Goal: Task Accomplishment & Management: Manage account settings

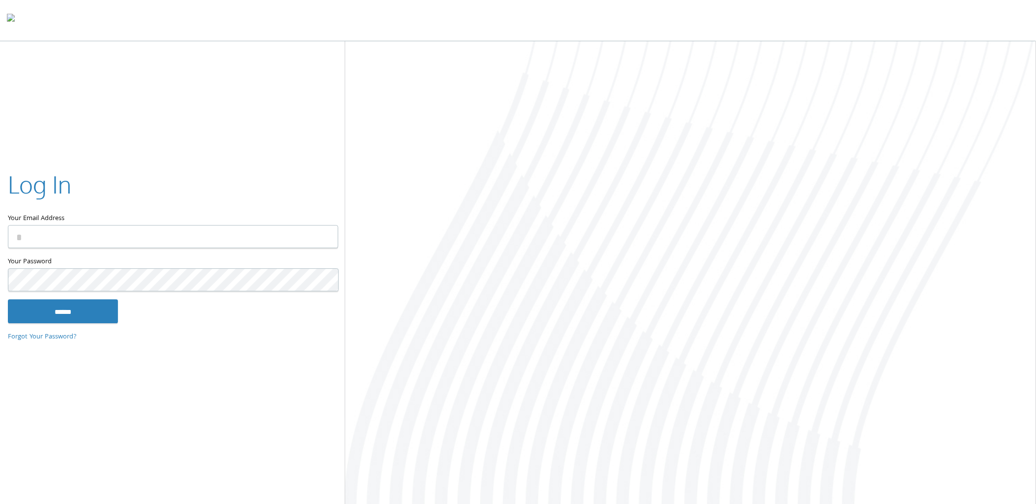
type input "**********"
click at [68, 303] on input "******" at bounding box center [63, 312] width 110 height 24
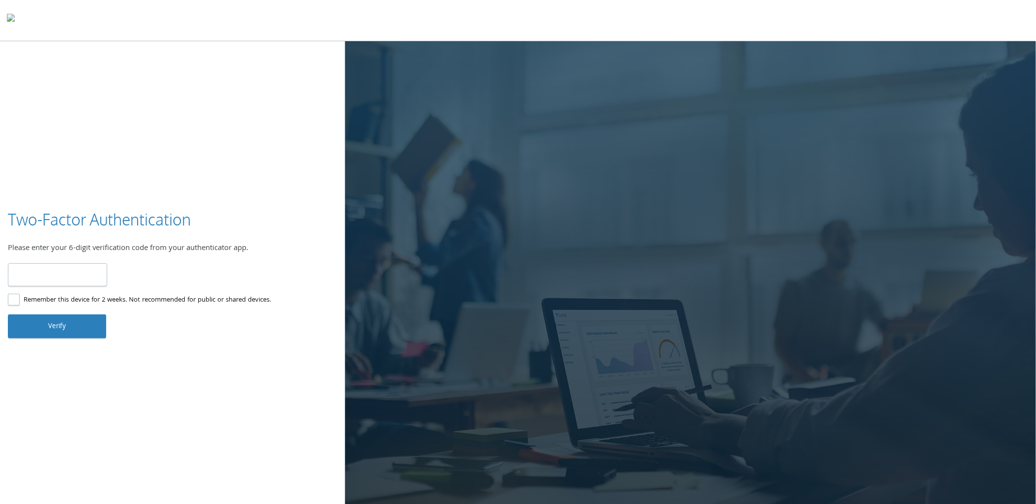
click at [84, 277] on input "number" at bounding box center [57, 274] width 99 height 23
type input "******"
